Goal: Information Seeking & Learning: Learn about a topic

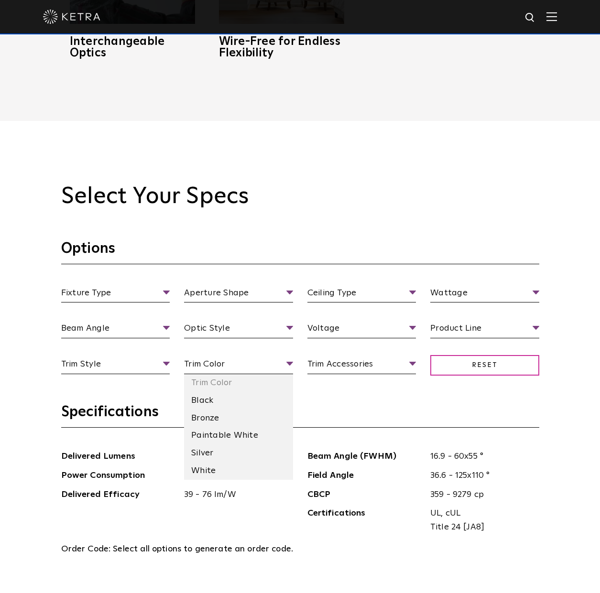
scroll to position [1047, 0]
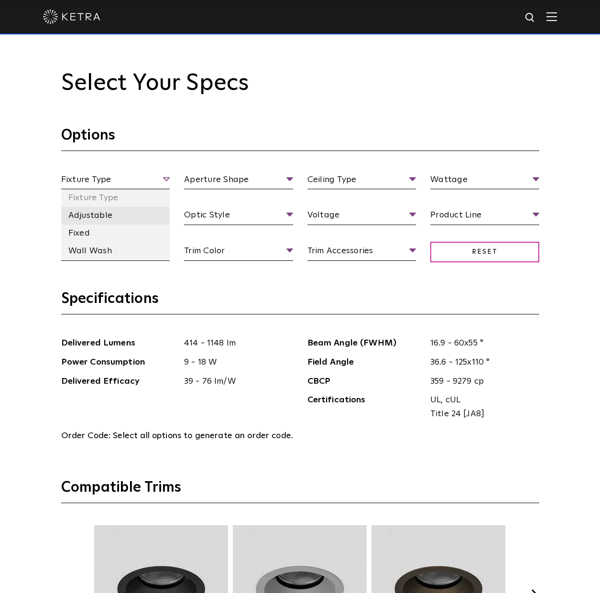
click at [121, 215] on li "Adjustable" at bounding box center [115, 216] width 109 height 18
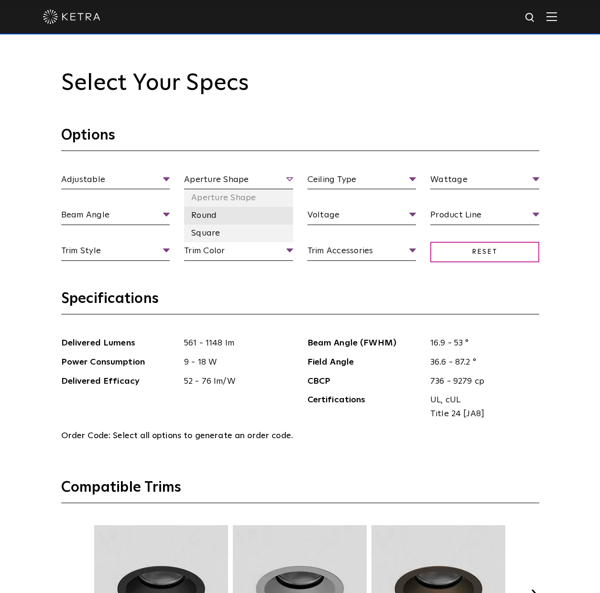
click at [226, 222] on li "Round" at bounding box center [238, 216] width 109 height 18
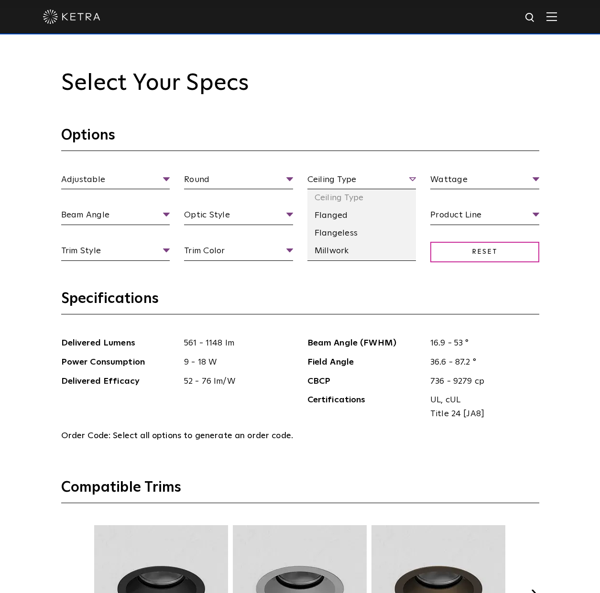
click at [372, 186] on span "Ceiling Type" at bounding box center [361, 181] width 109 height 17
click at [360, 217] on li "Flanged" at bounding box center [361, 216] width 109 height 18
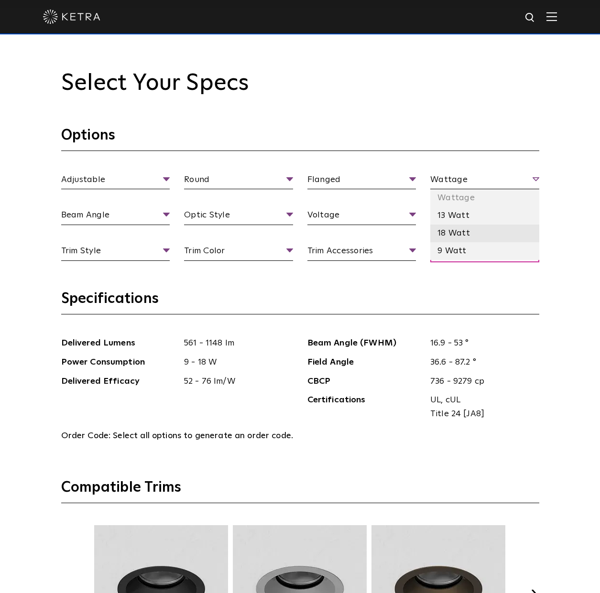
click at [443, 231] on li "18 Watt" at bounding box center [484, 234] width 109 height 18
drag, startPoint x: 488, startPoint y: 181, endPoint x: 466, endPoint y: 196, distance: 26.4
click at [488, 181] on span "18 Watt" at bounding box center [484, 181] width 109 height 17
click at [458, 217] on li "13 Watt" at bounding box center [484, 216] width 109 height 18
click at [486, 176] on span "13 Watt" at bounding box center [484, 181] width 109 height 17
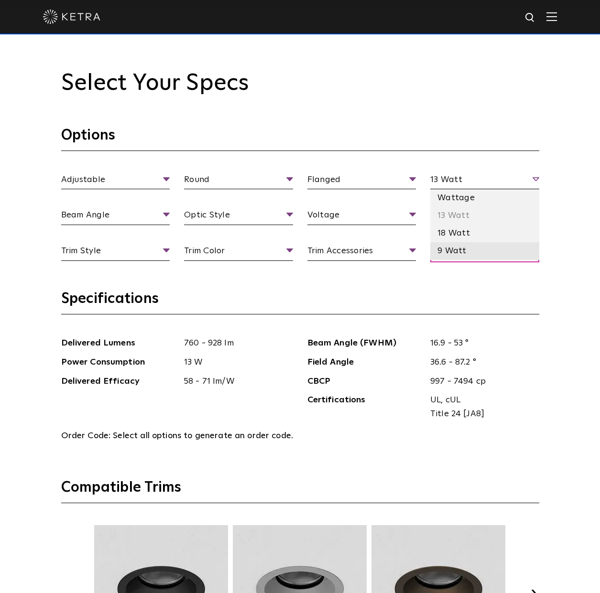
click at [455, 249] on li "9 Watt" at bounding box center [484, 251] width 109 height 18
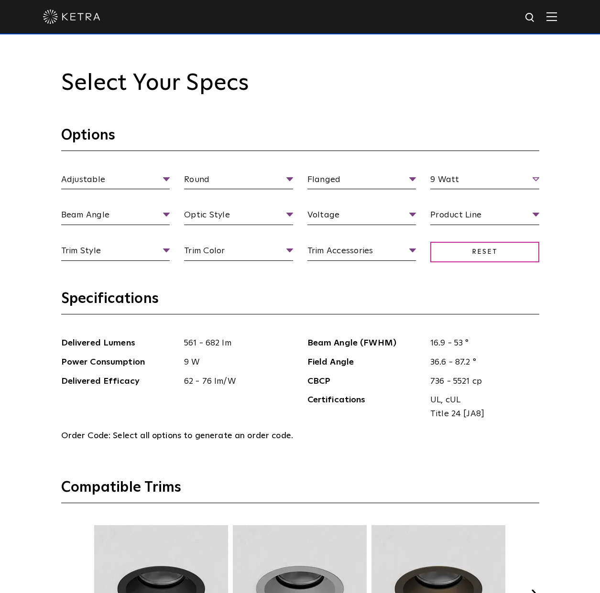
click at [486, 173] on section "Options Adjustable Fixture Type Adjustable Fixed Wall Wash Round Aperture [GEOG…" at bounding box center [300, 207] width 478 height 163
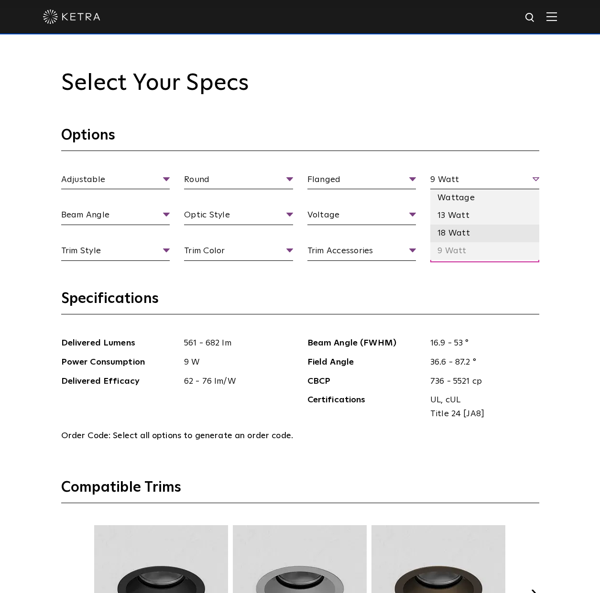
click at [460, 232] on li "18 Watt" at bounding box center [484, 234] width 109 height 18
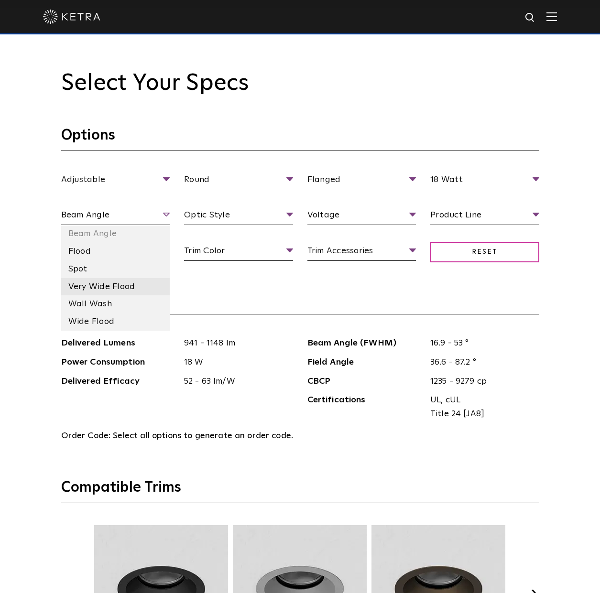
click at [135, 285] on li "Very Wide Flood" at bounding box center [115, 287] width 109 height 18
click at [159, 215] on span "Very Wide Flood" at bounding box center [115, 216] width 109 height 17
click at [126, 249] on li "Flood" at bounding box center [115, 252] width 109 height 18
click at [115, 324] on li "Wide Flood" at bounding box center [115, 322] width 109 height 18
click at [119, 255] on li "Flood" at bounding box center [115, 252] width 109 height 18
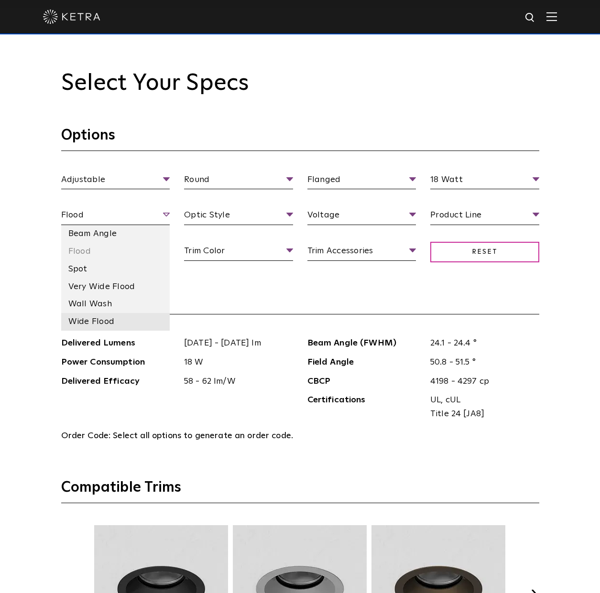
click at [114, 319] on li "Wide Flood" at bounding box center [115, 322] width 109 height 18
click at [130, 283] on li "Very Wide Flood" at bounding box center [115, 287] width 109 height 18
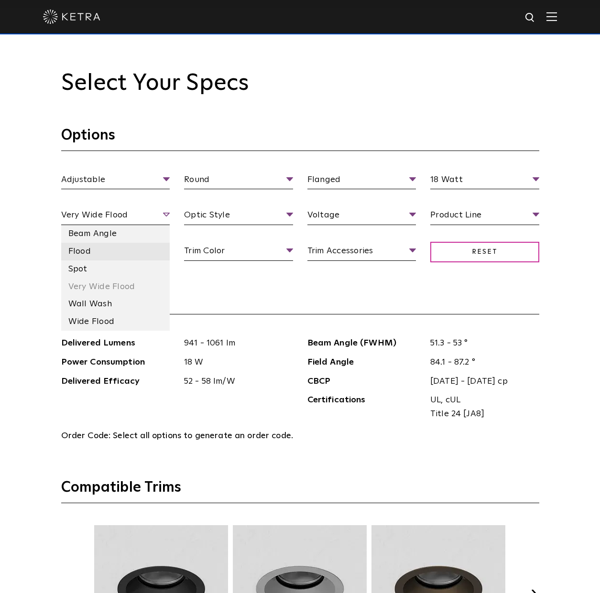
click at [133, 256] on li "Flood" at bounding box center [115, 252] width 109 height 18
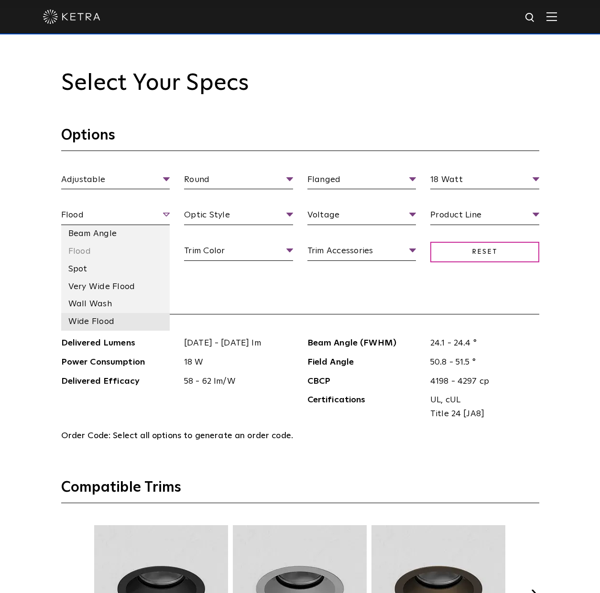
click at [112, 316] on li "Wide Flood" at bounding box center [115, 322] width 109 height 18
click at [116, 291] on li "Very Wide Flood" at bounding box center [115, 287] width 109 height 18
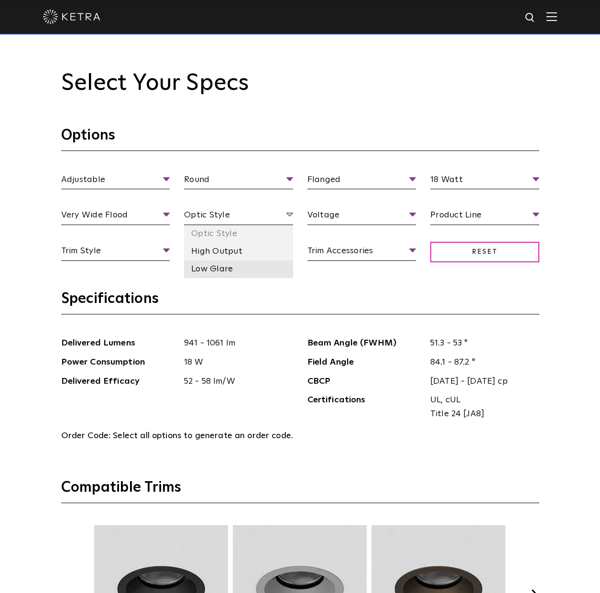
click at [232, 268] on li "Low Glare" at bounding box center [238, 269] width 109 height 18
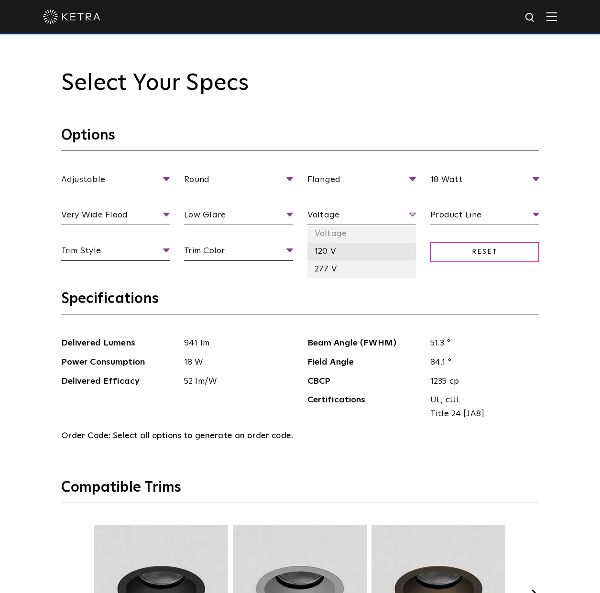
click at [343, 253] on li "120 V" at bounding box center [361, 252] width 109 height 18
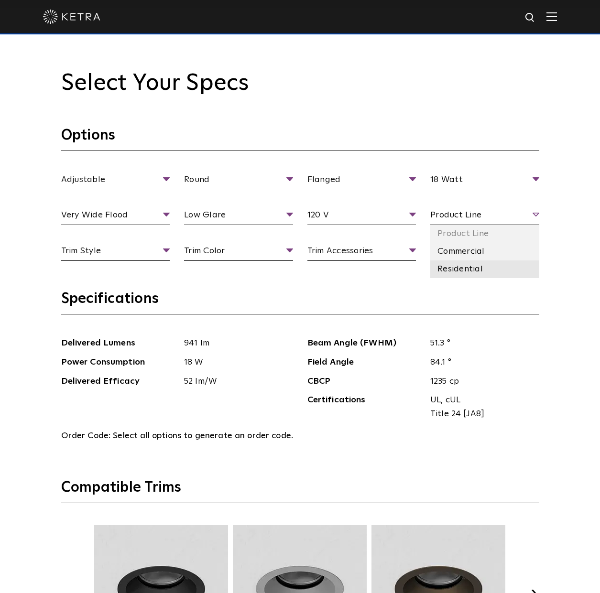
click at [455, 273] on li "Residential" at bounding box center [484, 269] width 109 height 18
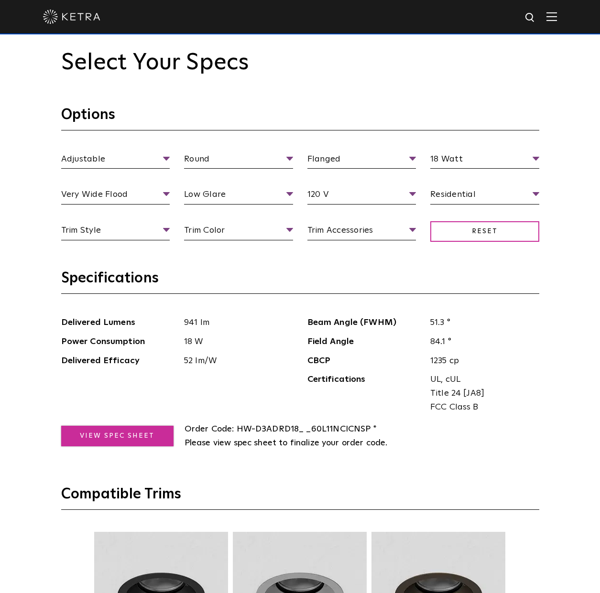
scroll to position [1190, 0]
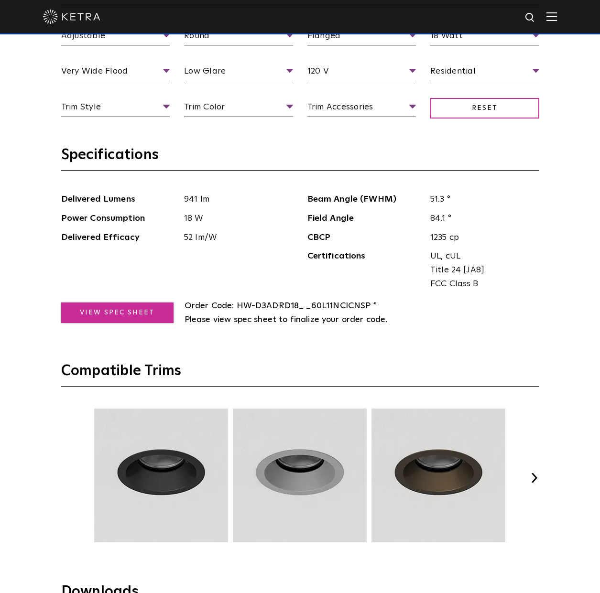
click at [139, 314] on link "View Spec Sheet" at bounding box center [117, 313] width 112 height 21
